Goal: Transaction & Acquisition: Purchase product/service

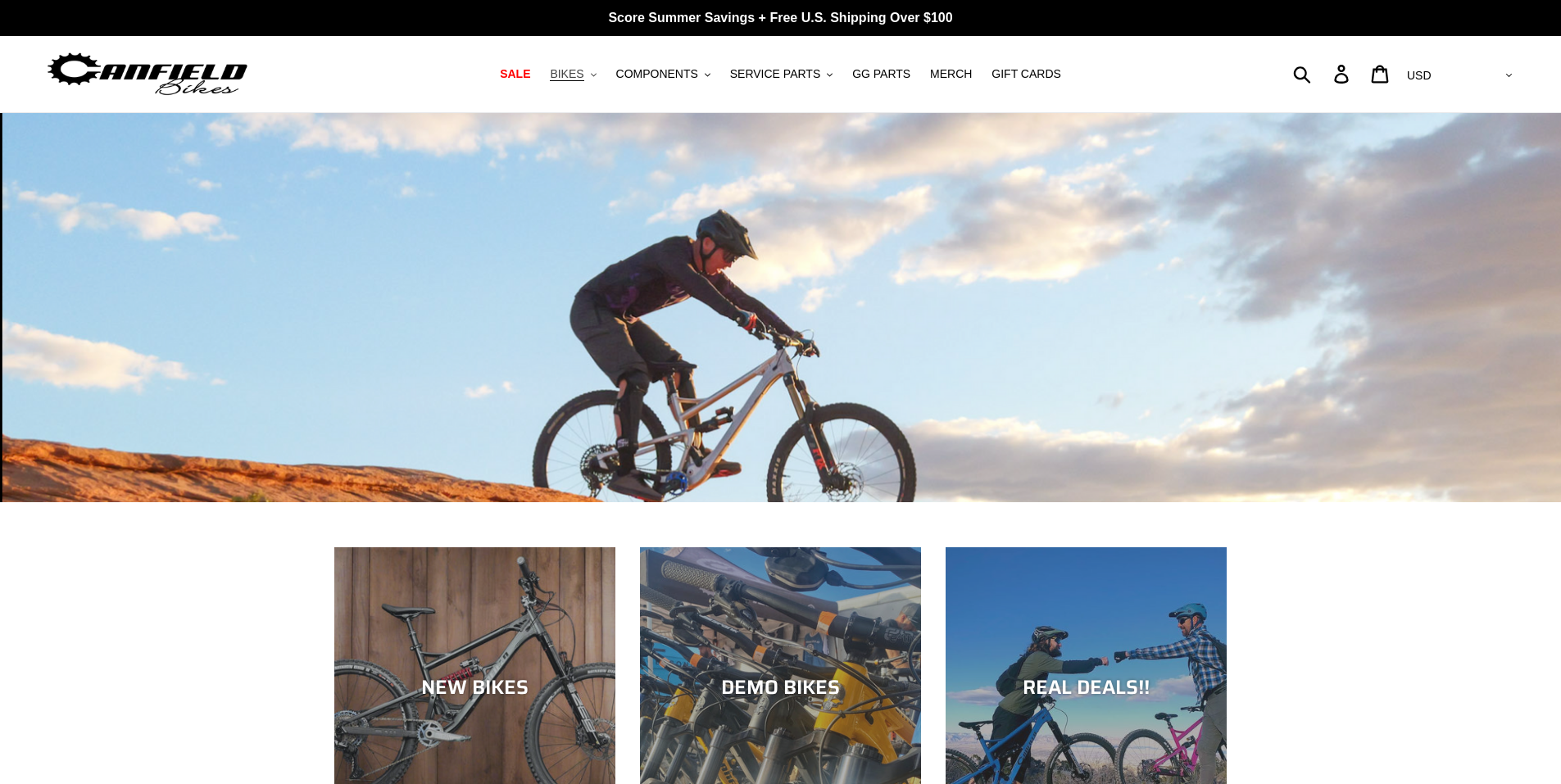
click at [580, 81] on span "BIKES" at bounding box center [567, 75] width 34 height 14
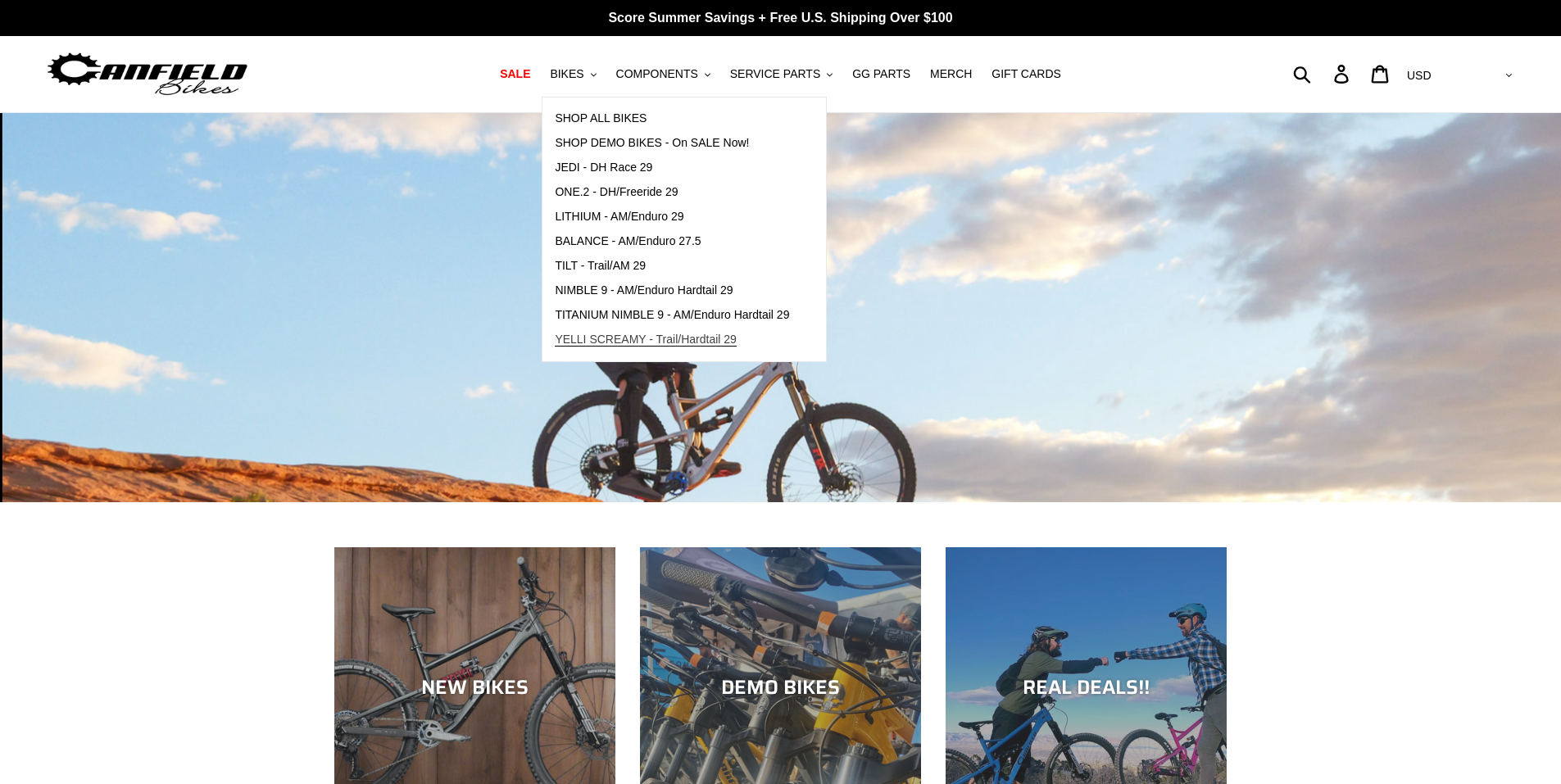
click at [730, 341] on span "YELLI SCREAMY - Trail/Hardtail 29" at bounding box center [645, 340] width 182 height 14
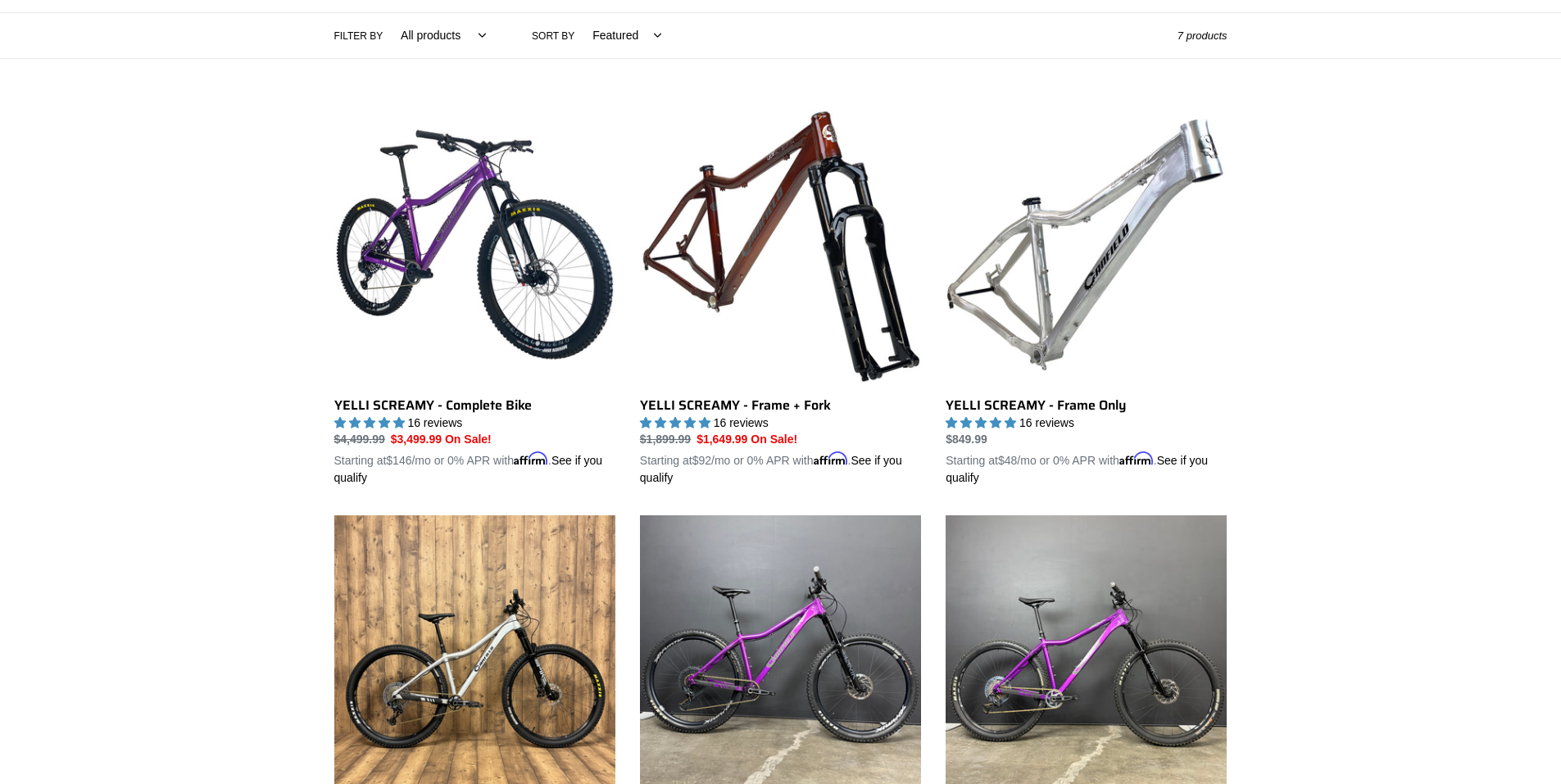
scroll to position [273, 0]
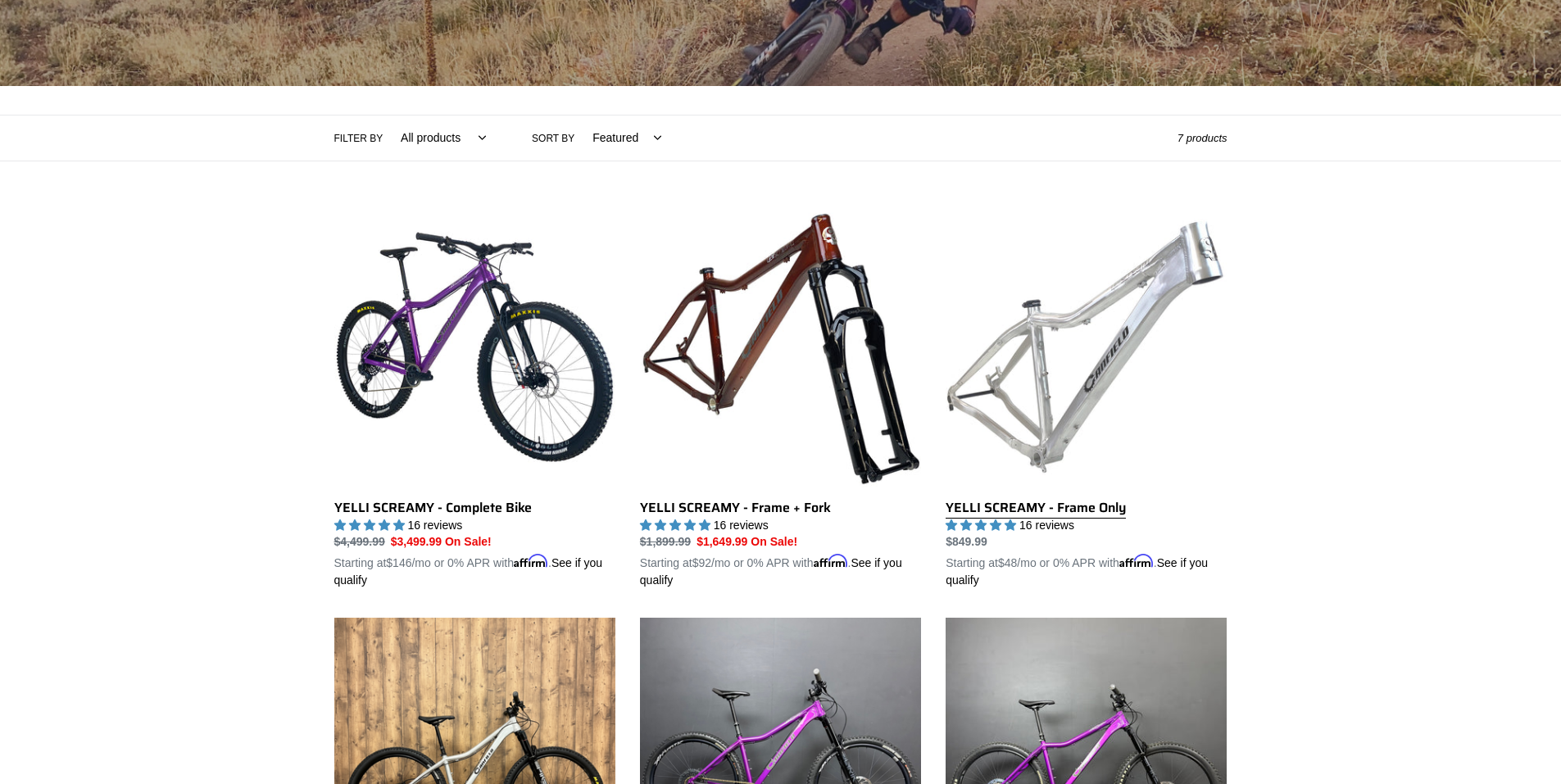
click at [1099, 410] on link "YELLI SCREAMY - Frame Only" at bounding box center [1086, 398] width 281 height 384
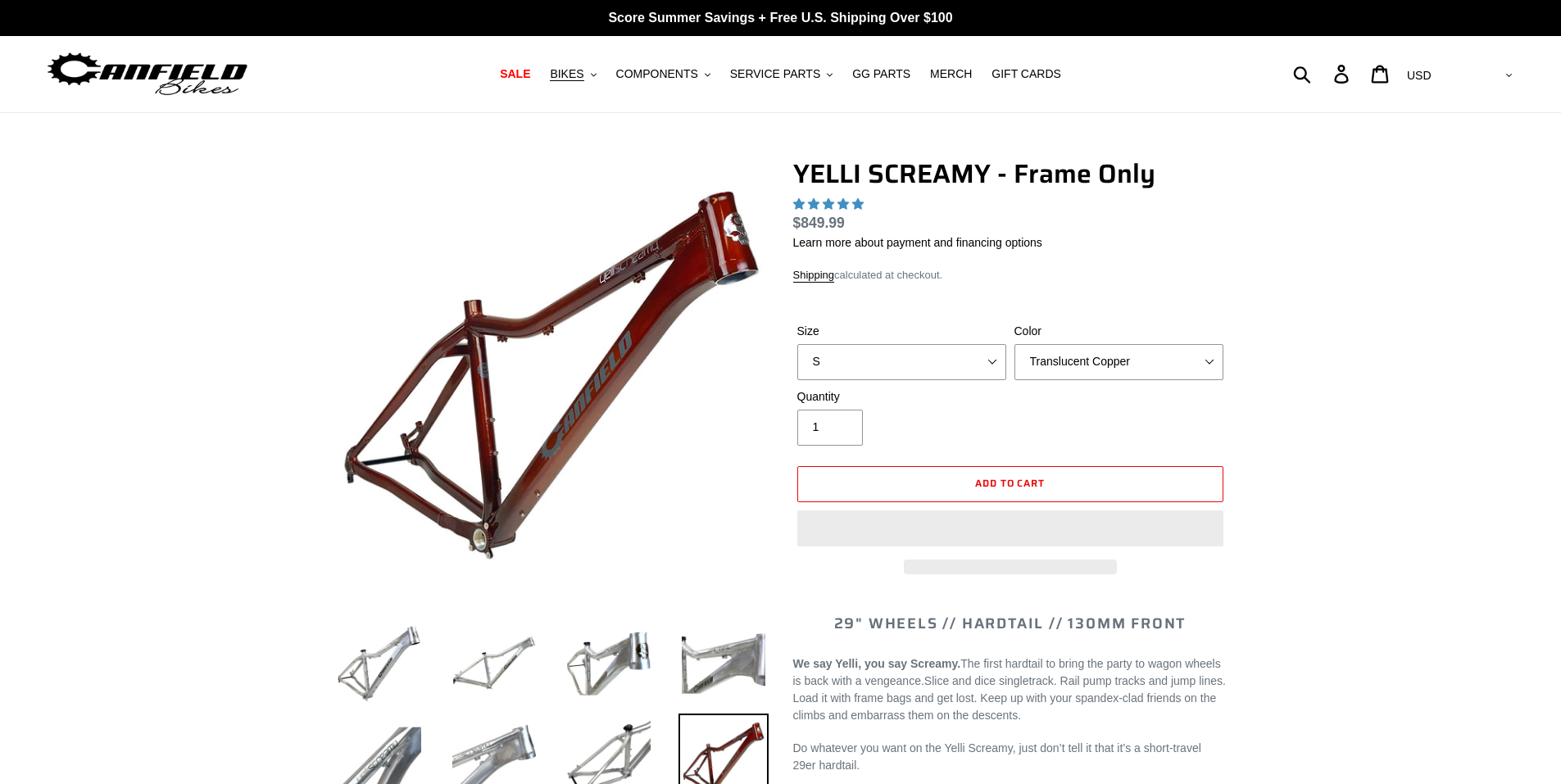
select select "highest-rating"
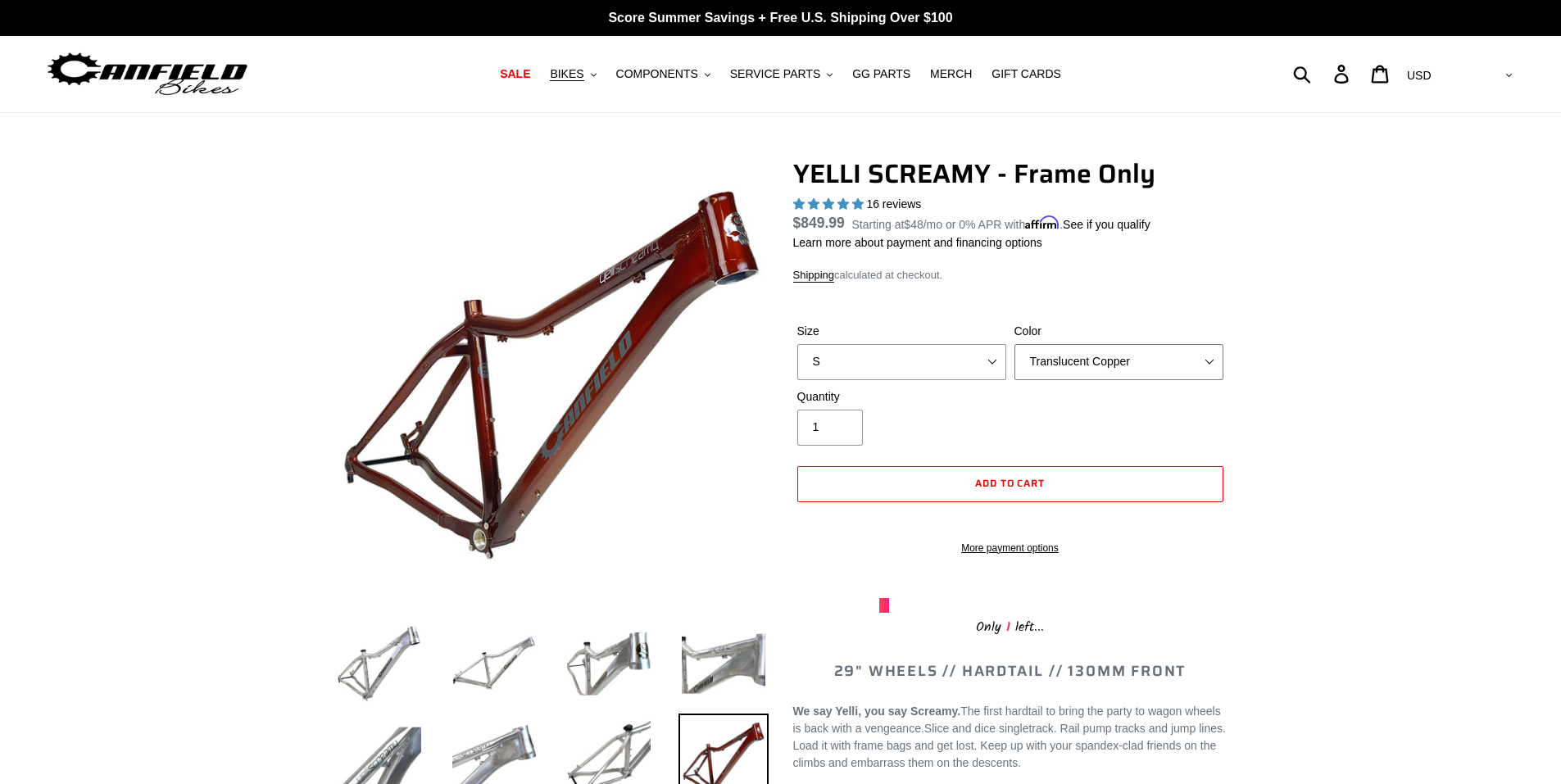
click at [1099, 357] on select "Translucent Copper Purple Haze Raw" at bounding box center [1120, 362] width 209 height 36
click at [909, 362] on select "S M L XL" at bounding box center [902, 362] width 209 height 36
select select "M"
click at [797, 344] on select "S M L XL" at bounding box center [902, 362] width 209 height 36
click at [1082, 355] on select "Translucent Copper Purple Haze Raw" at bounding box center [1120, 362] width 209 height 36
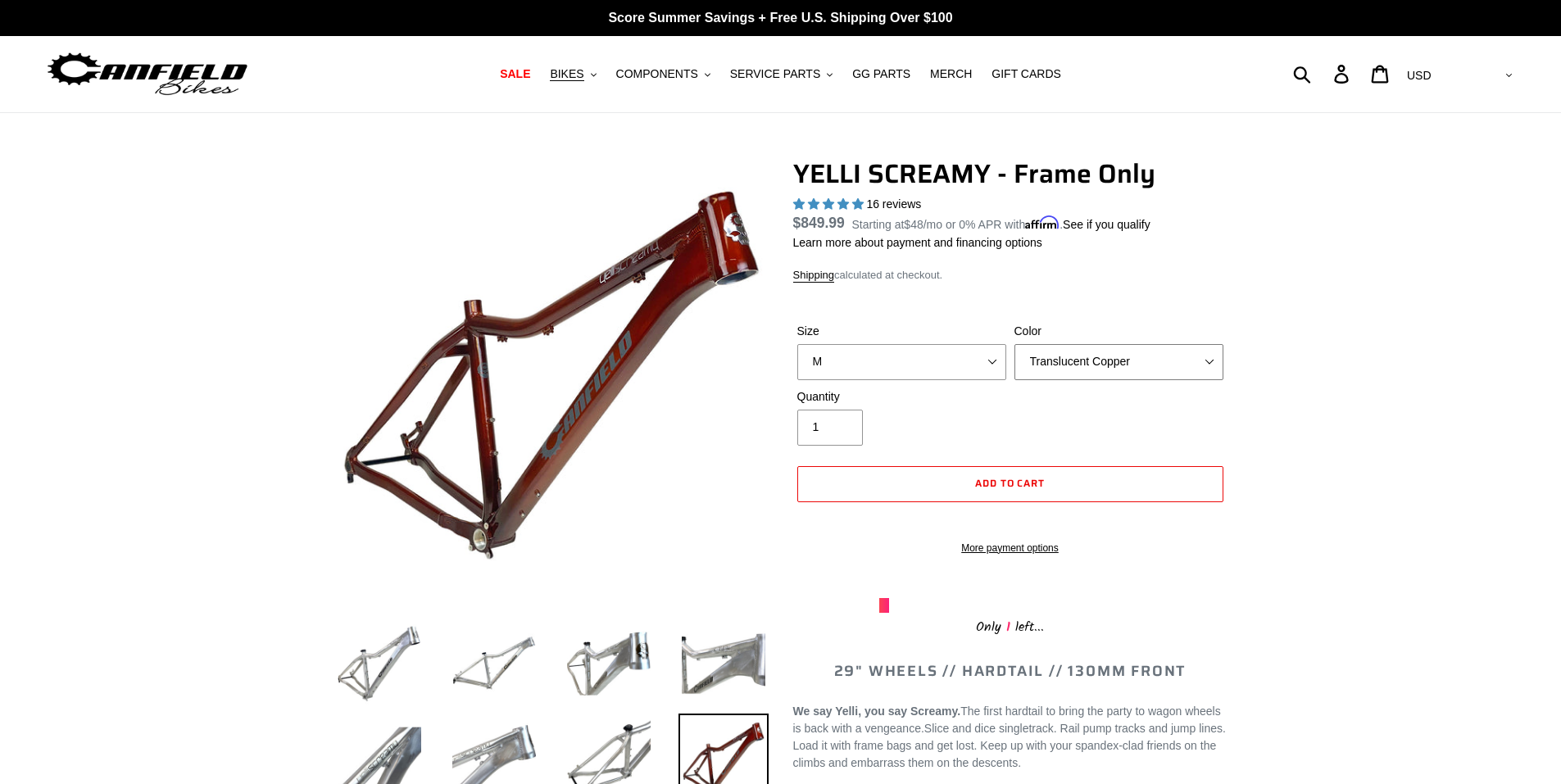
select select "Purple Haze"
click at [1015, 344] on select "Translucent Copper Purple Haze Raw" at bounding box center [1120, 362] width 209 height 36
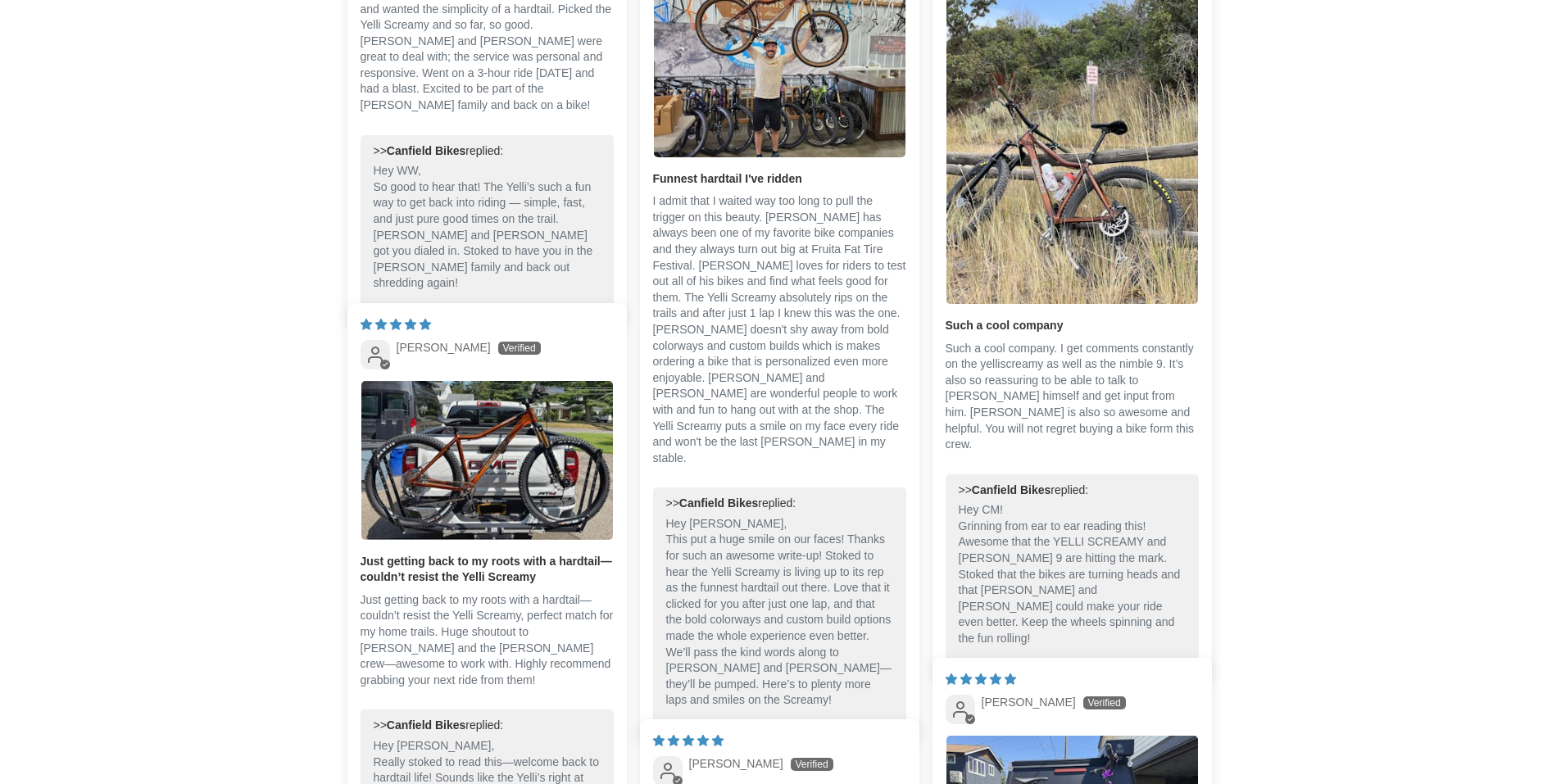
scroll to position [3004, 0]
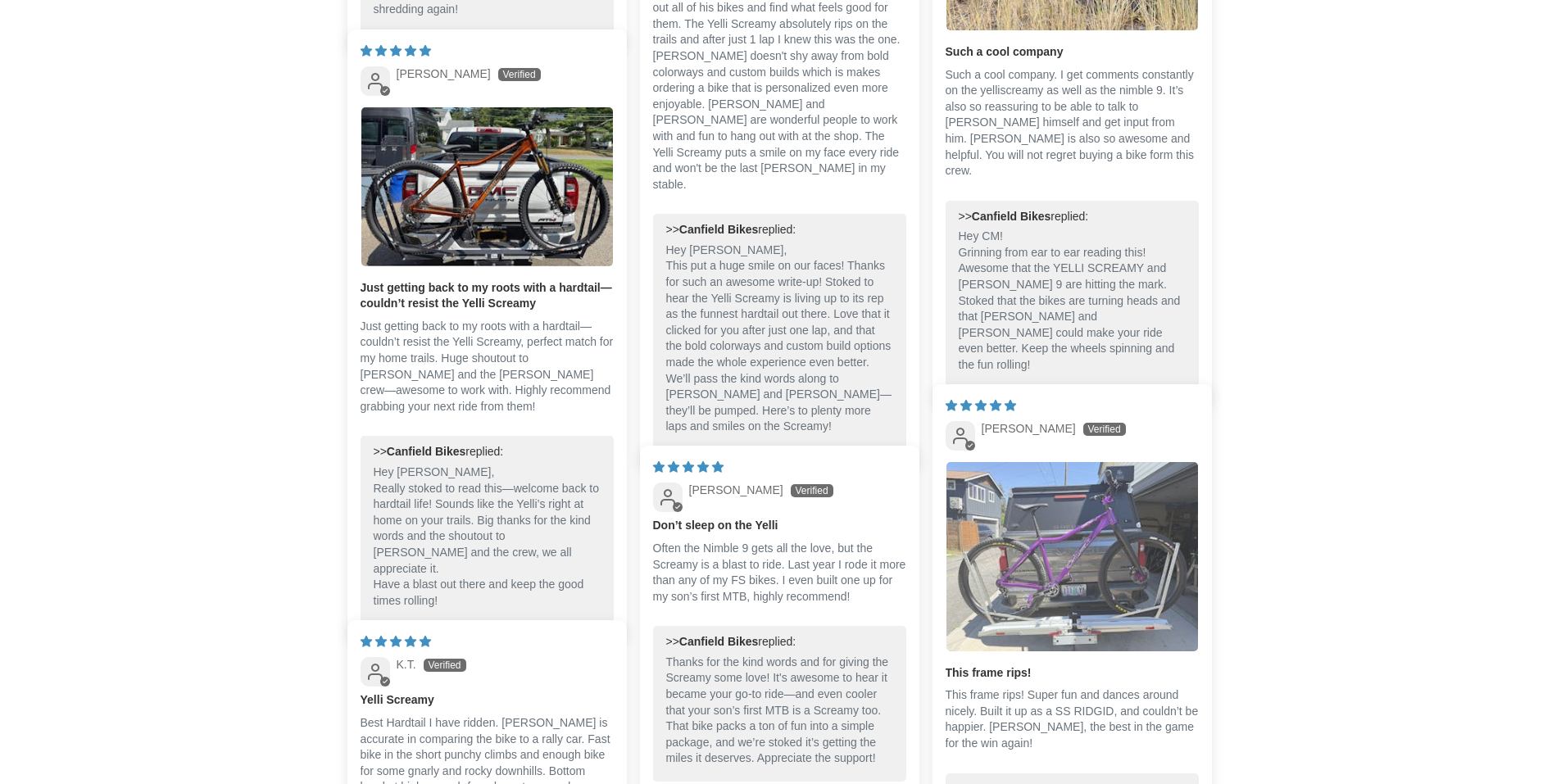
click at [1041, 526] on img "Link to user picture 1" at bounding box center [1072, 556] width 252 height 189
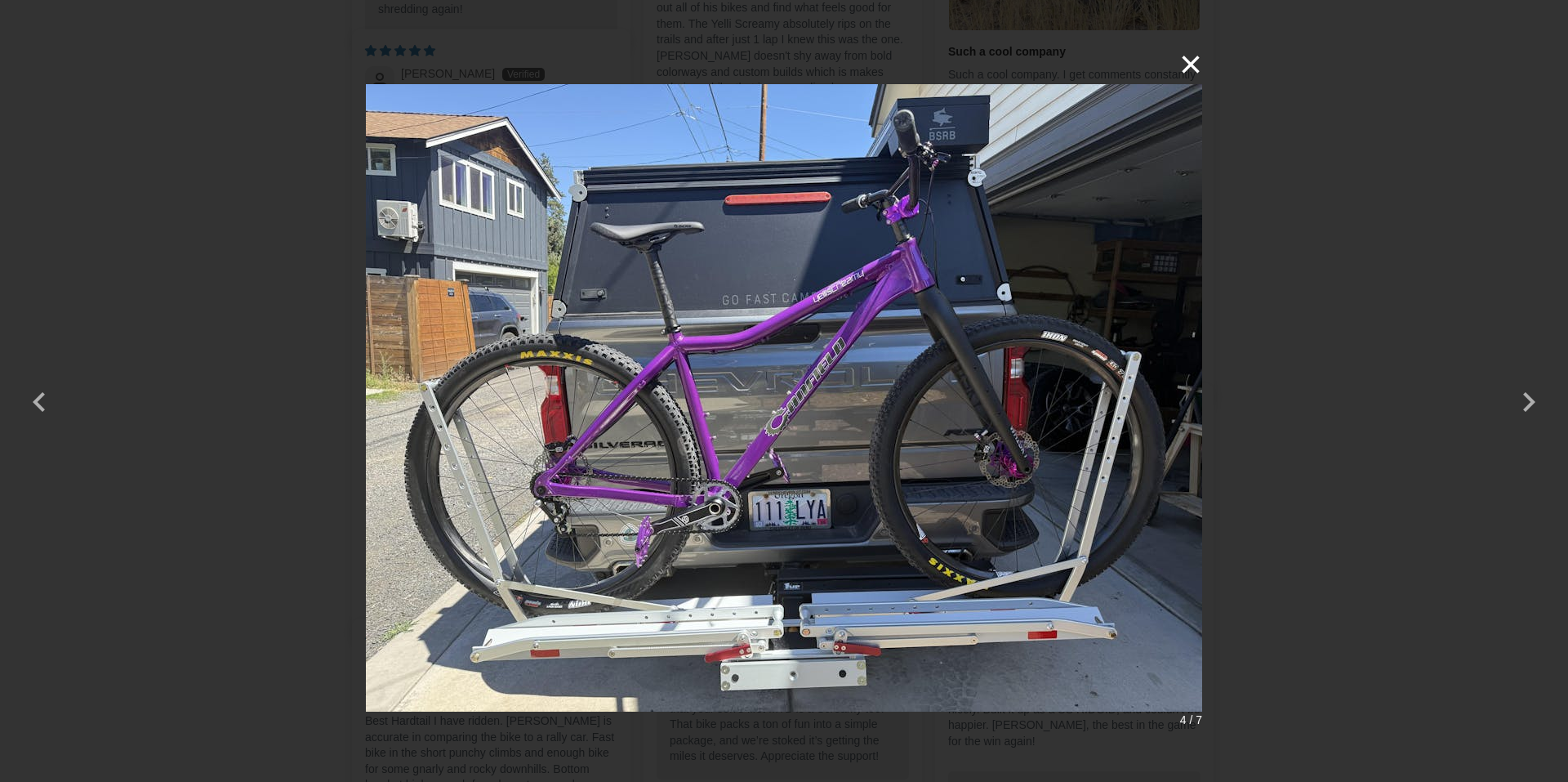
click at [1188, 63] on button "×" at bounding box center [1183, 64] width 40 height 40
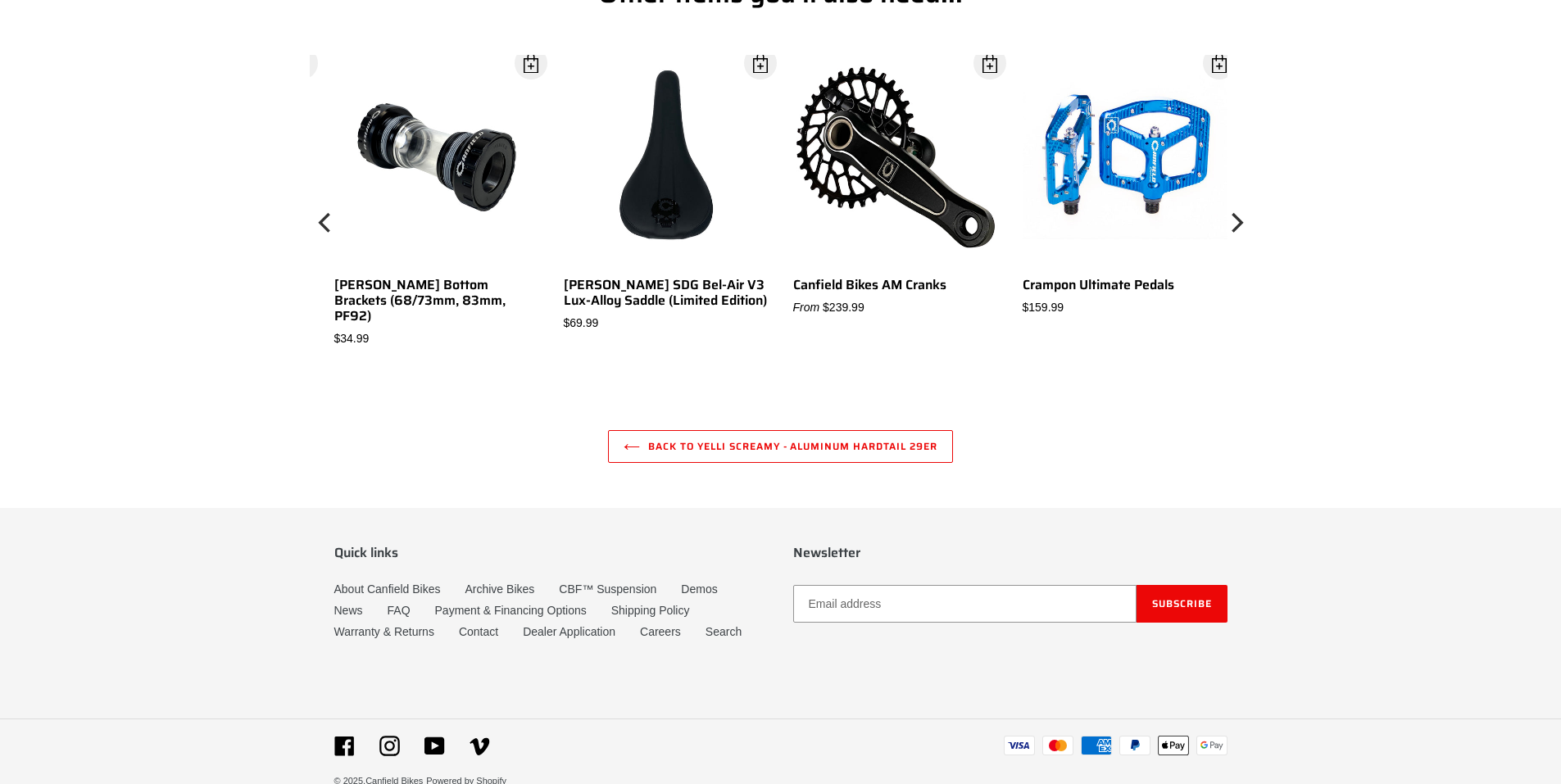
scroll to position [6085, 0]
